Goal: Participate in discussion

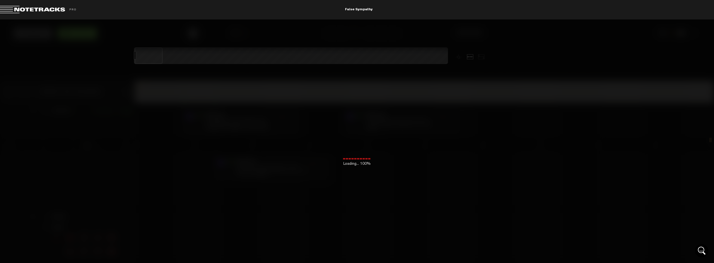
click at [216, 20] on div "Loading... 100% + Add Track New Comment 1x 0.25x 0.5x 0.75x 1x 1.25x 1.5x 1.75x…" at bounding box center [357, 20] width 714 height 0
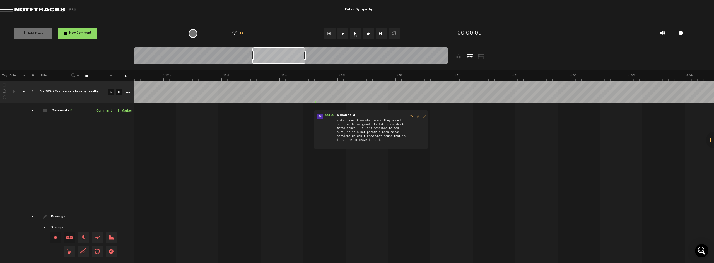
scroll to position [0, 1304]
drag, startPoint x: 167, startPoint y: 54, endPoint x: 285, endPoint y: 64, distance: 118.1
click at [285, 64] on div at bounding box center [278, 55] width 53 height 17
click at [325, 262] on div "+ New drawing Tag Color # Title - 1 100 6 + 1 29092025 - phase - false sympathy…" at bounding box center [357, 167] width 714 height 194
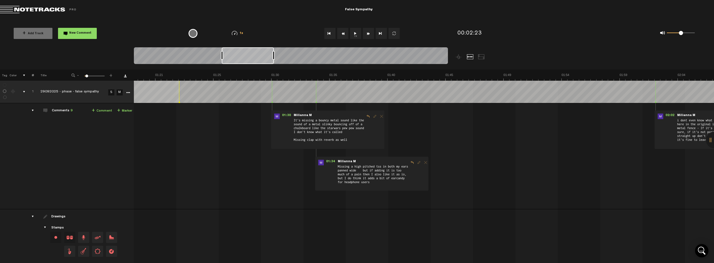
scroll to position [0, 964]
drag, startPoint x: 282, startPoint y: 52, endPoint x: 254, endPoint y: 57, distance: 28.9
click at [254, 57] on div at bounding box center [248, 55] width 52 height 17
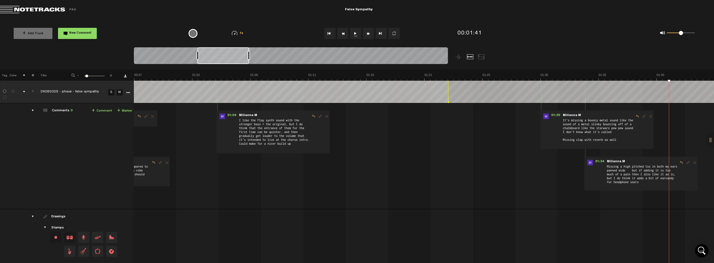
scroll to position [0, 692]
drag, startPoint x: 243, startPoint y: 54, endPoint x: 218, endPoint y: 57, distance: 24.8
click at [218, 57] on div at bounding box center [223, 55] width 52 height 17
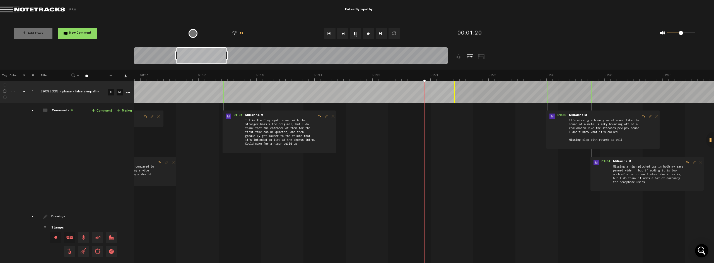
scroll to position [0, 689]
drag, startPoint x: 222, startPoint y: 57, endPoint x: 201, endPoint y: 57, distance: 21.2
click at [201, 57] on div at bounding box center [201, 55] width 51 height 17
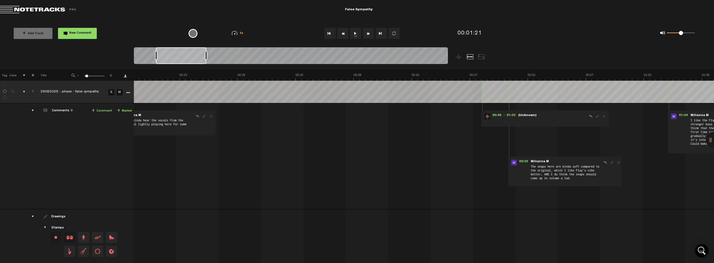
scroll to position [0, 201]
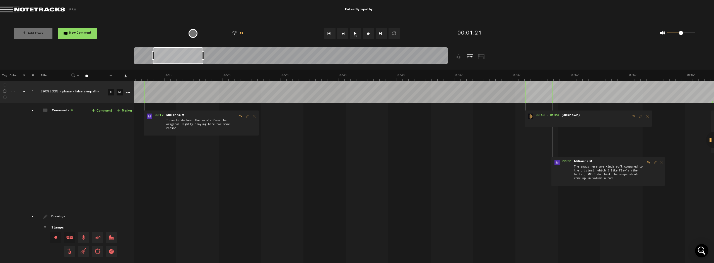
drag, startPoint x: 188, startPoint y: 56, endPoint x: 182, endPoint y: 56, distance: 5.3
click at [182, 56] on div at bounding box center [178, 55] width 50 height 17
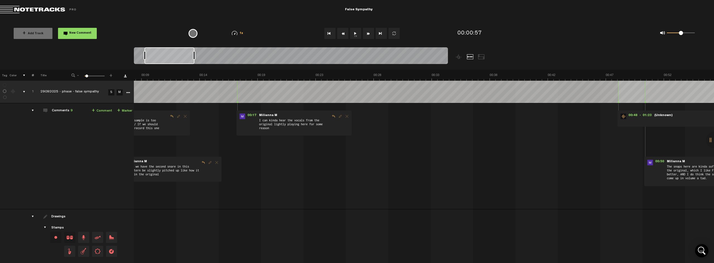
scroll to position [0, 105]
drag, startPoint x: 188, startPoint y: 56, endPoint x: 185, endPoint y: 56, distance: 3.3
click at [185, 56] on div at bounding box center [169, 55] width 50 height 17
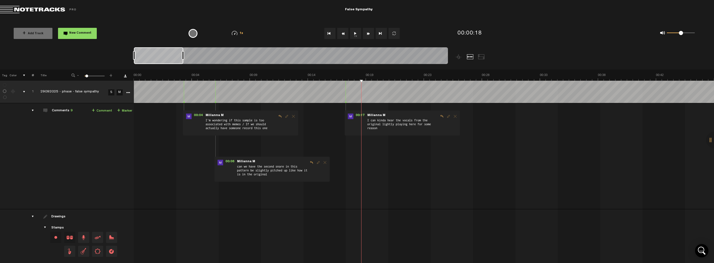
drag, startPoint x: 171, startPoint y: 59, endPoint x: 149, endPoint y: 57, distance: 21.3
click at [149, 57] on div at bounding box center [158, 55] width 49 height 17
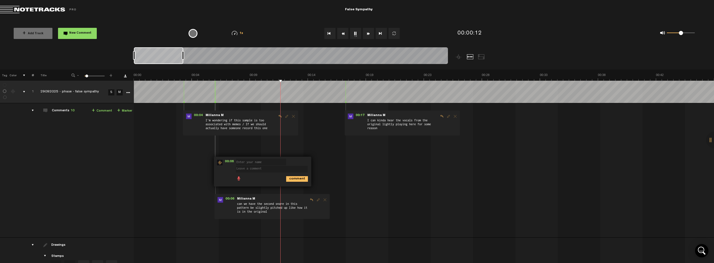
click at [325, 202] on span "Delete comment" at bounding box center [324, 200] width 7 height 4
click at [325, 201] on span "Delete comment" at bounding box center [324, 200] width 7 height 4
